Goal: Find contact information: Find contact information

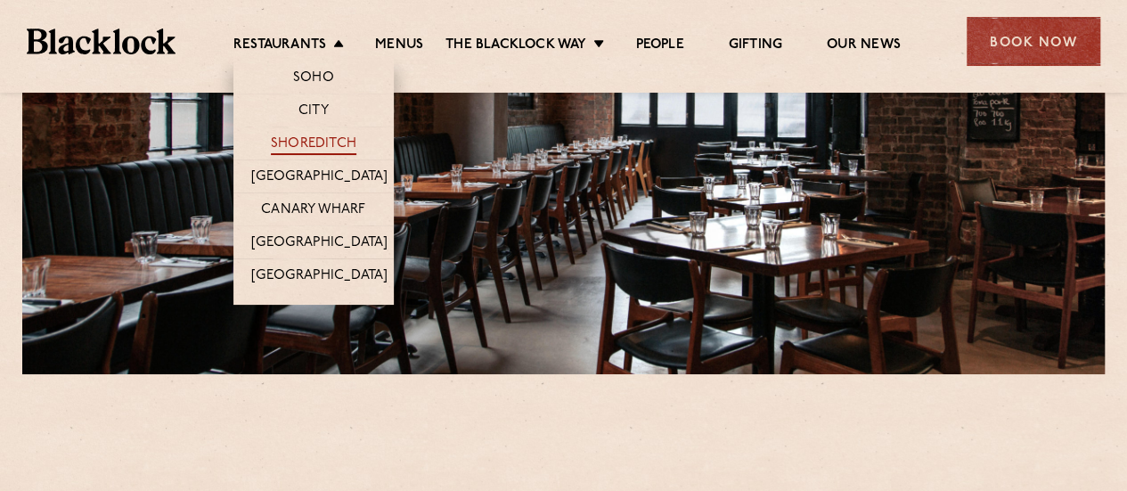
click at [307, 140] on link "Shoreditch" at bounding box center [314, 145] width 86 height 20
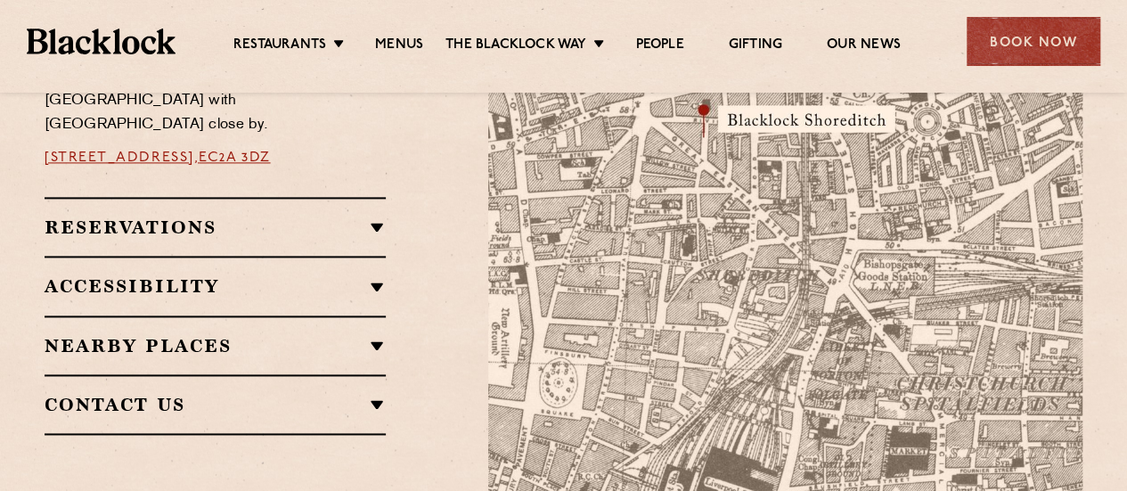
scroll to position [1248, 0]
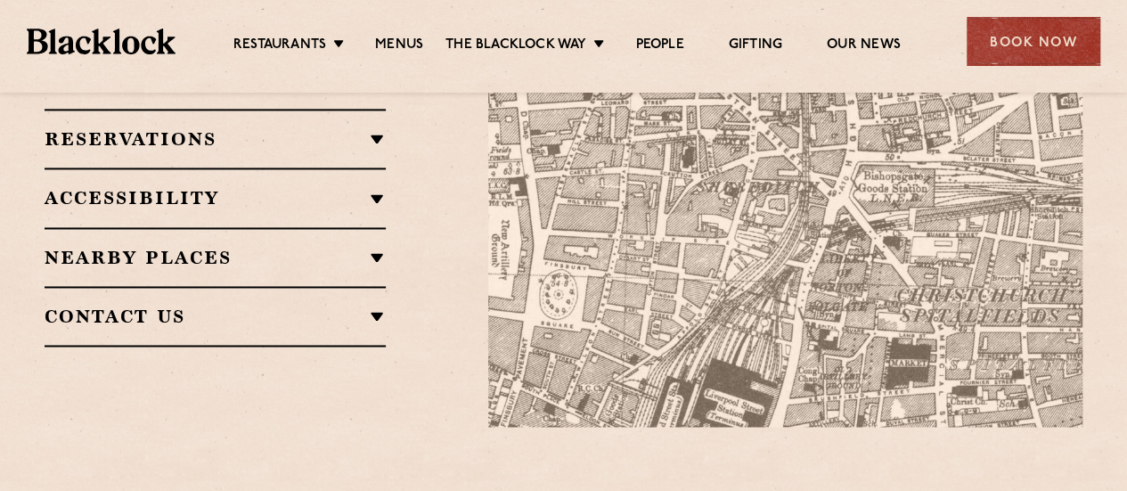
click at [280, 128] on h2 "Reservations" at bounding box center [215, 138] width 341 height 21
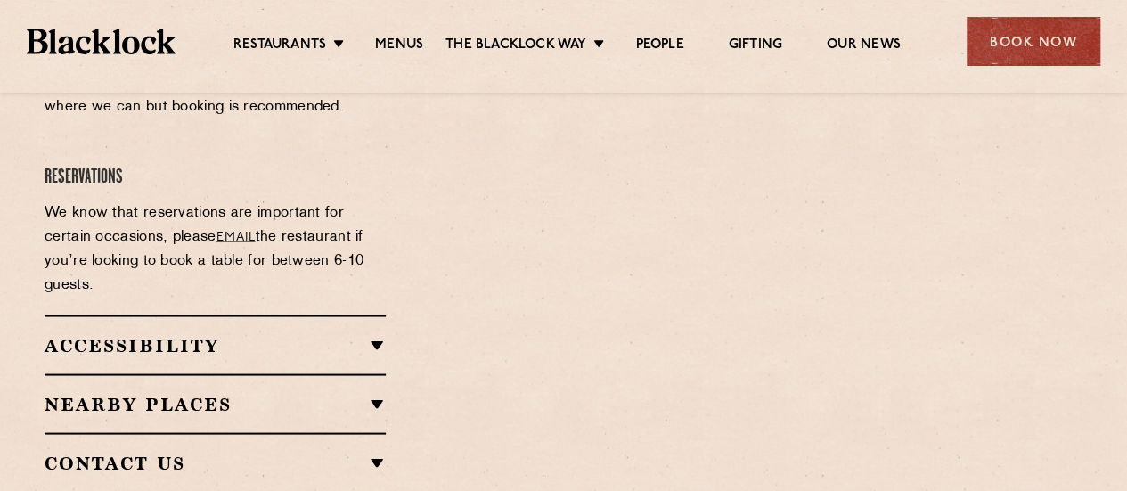
scroll to position [1604, 0]
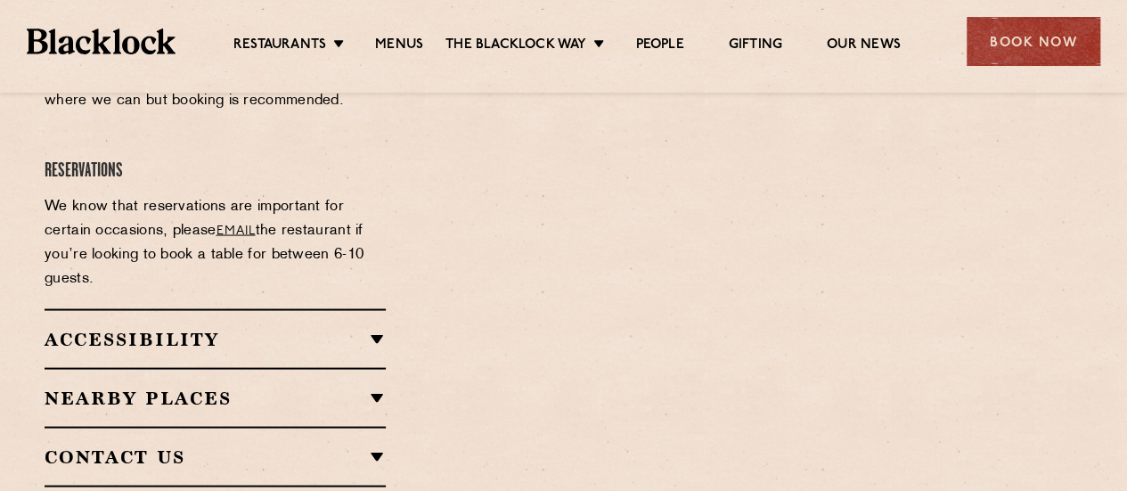
click at [236, 224] on link "email" at bounding box center [236, 230] width 39 height 13
